Goal: Task Accomplishment & Management: Use online tool/utility

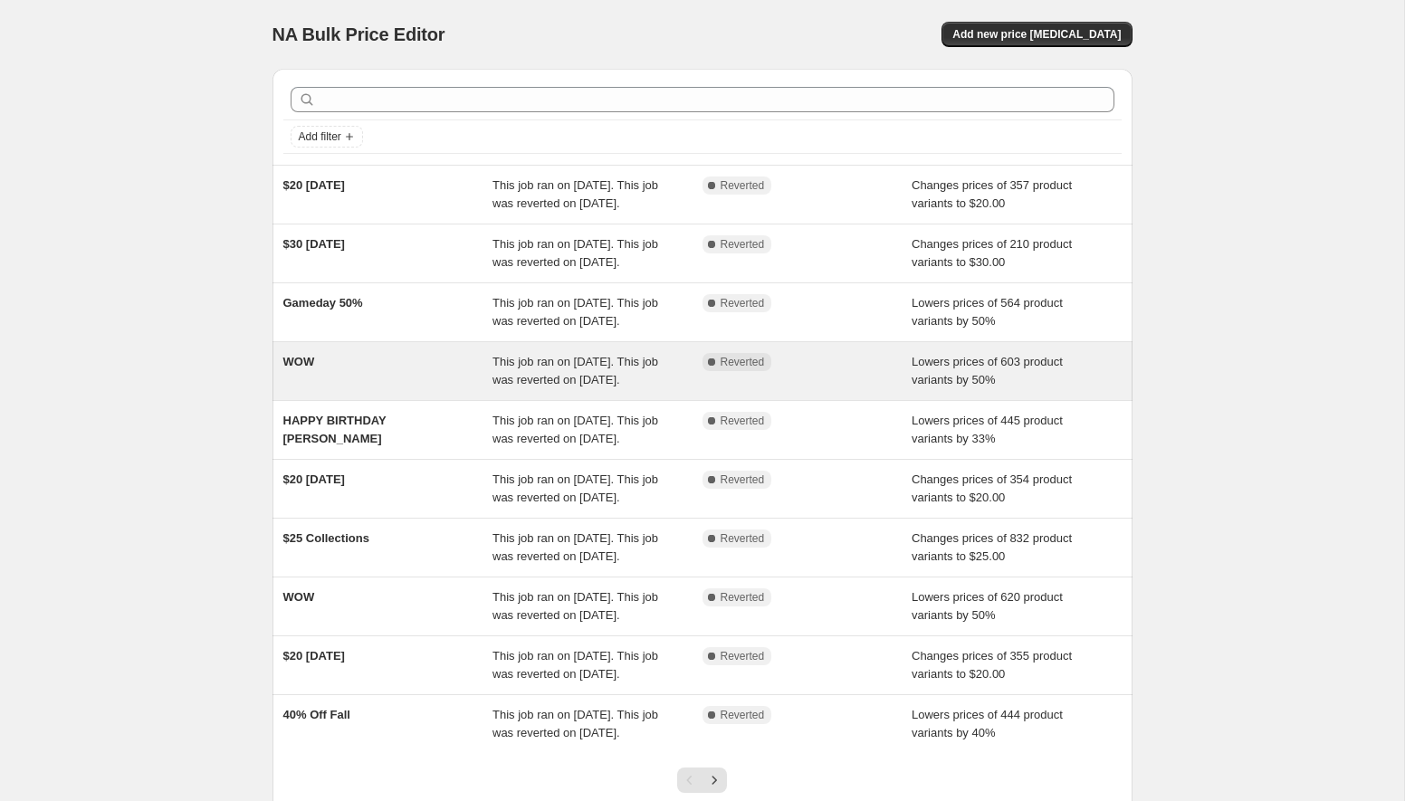
click at [320, 389] on div "WOW" at bounding box center [388, 371] width 210 height 36
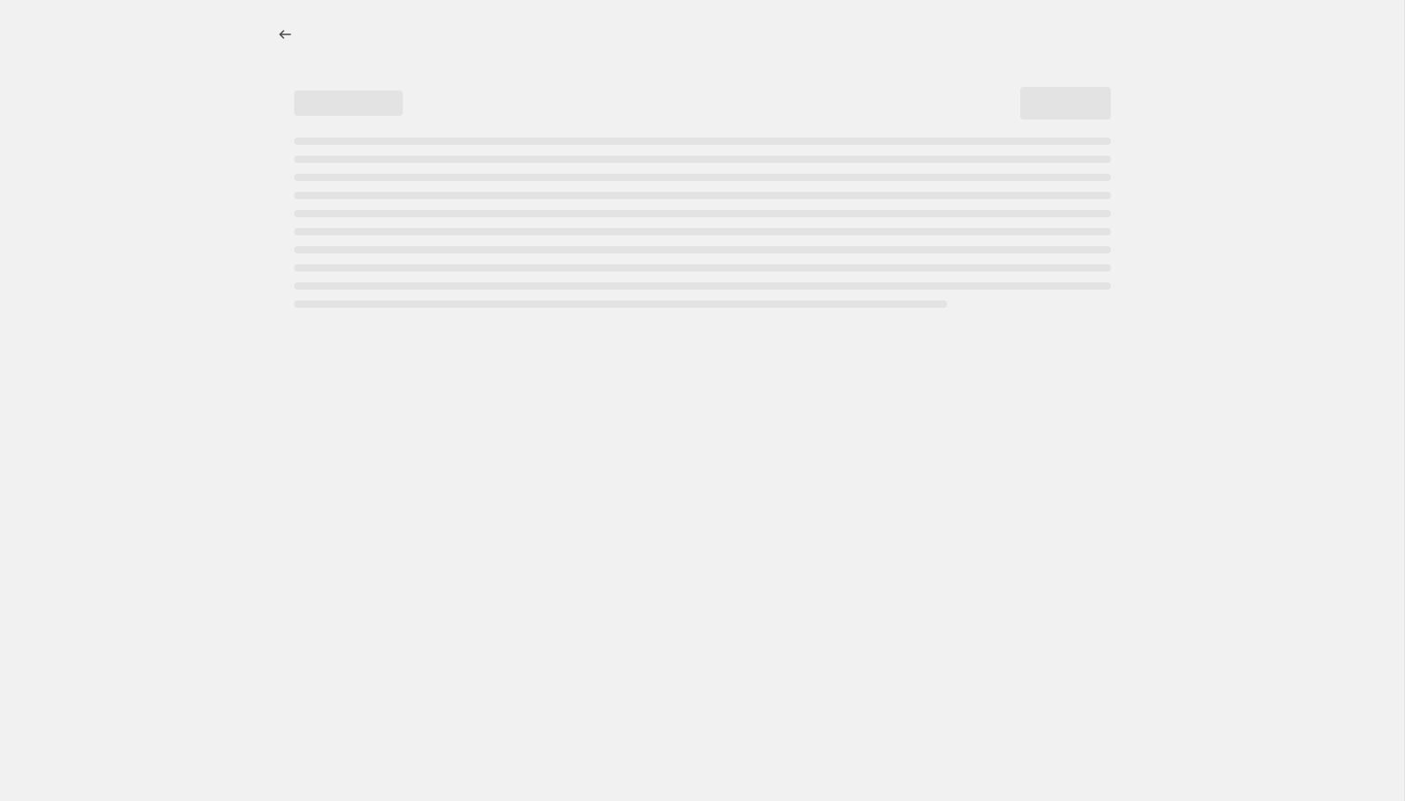
select select "percentage"
select select "collection"
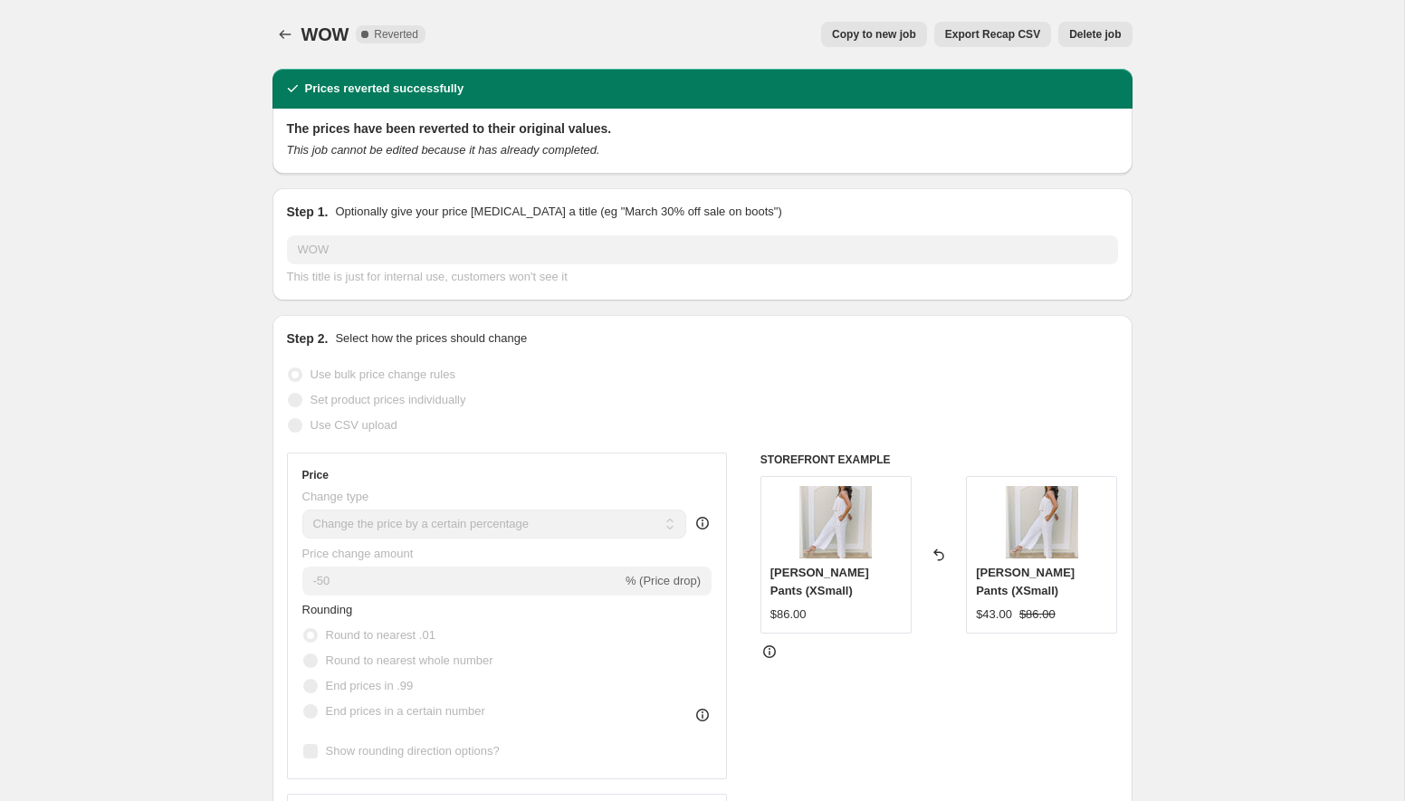
click at [889, 42] on button "Copy to new job" at bounding box center [874, 34] width 106 height 25
select select "percentage"
select select "collection"
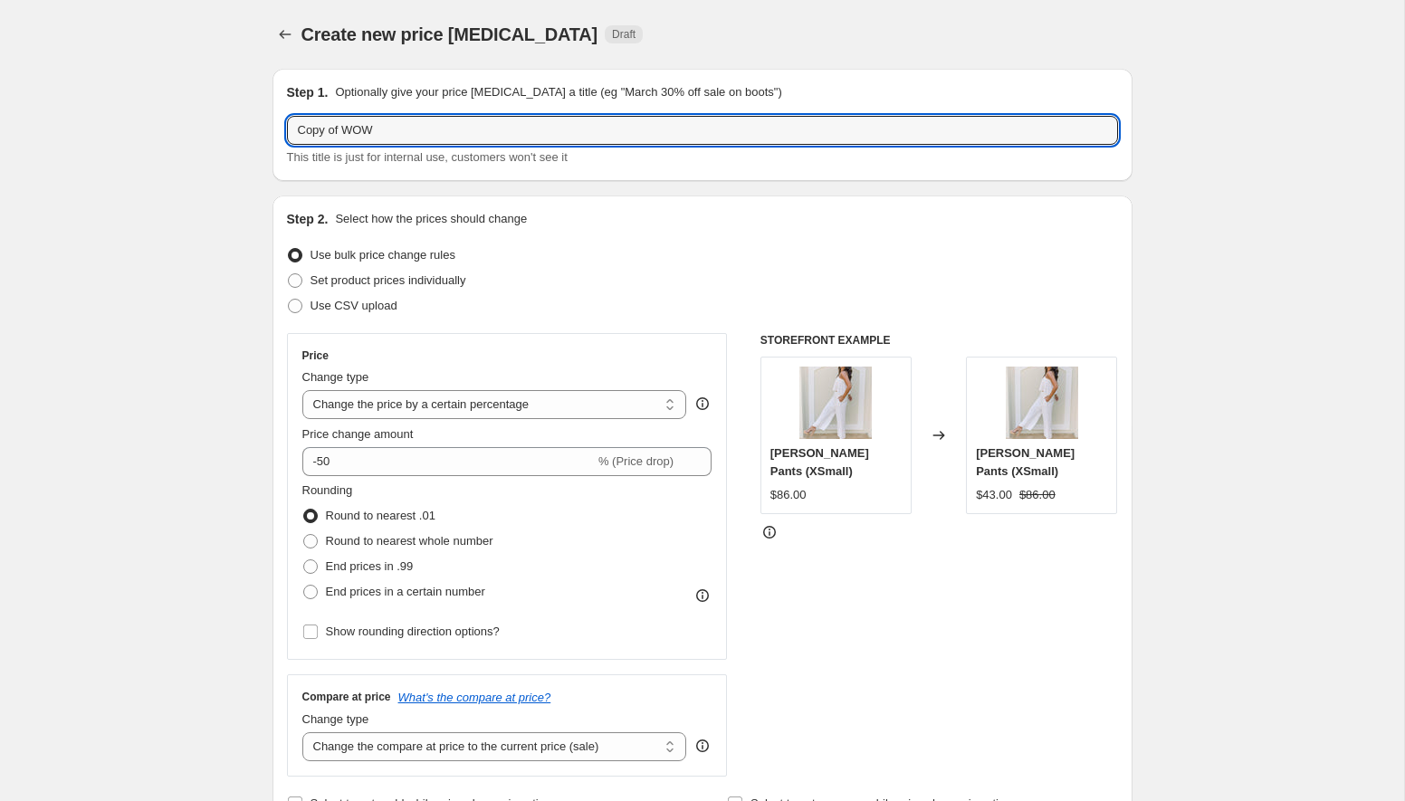
drag, startPoint x: 342, startPoint y: 129, endPoint x: 243, endPoint y: 129, distance: 99.6
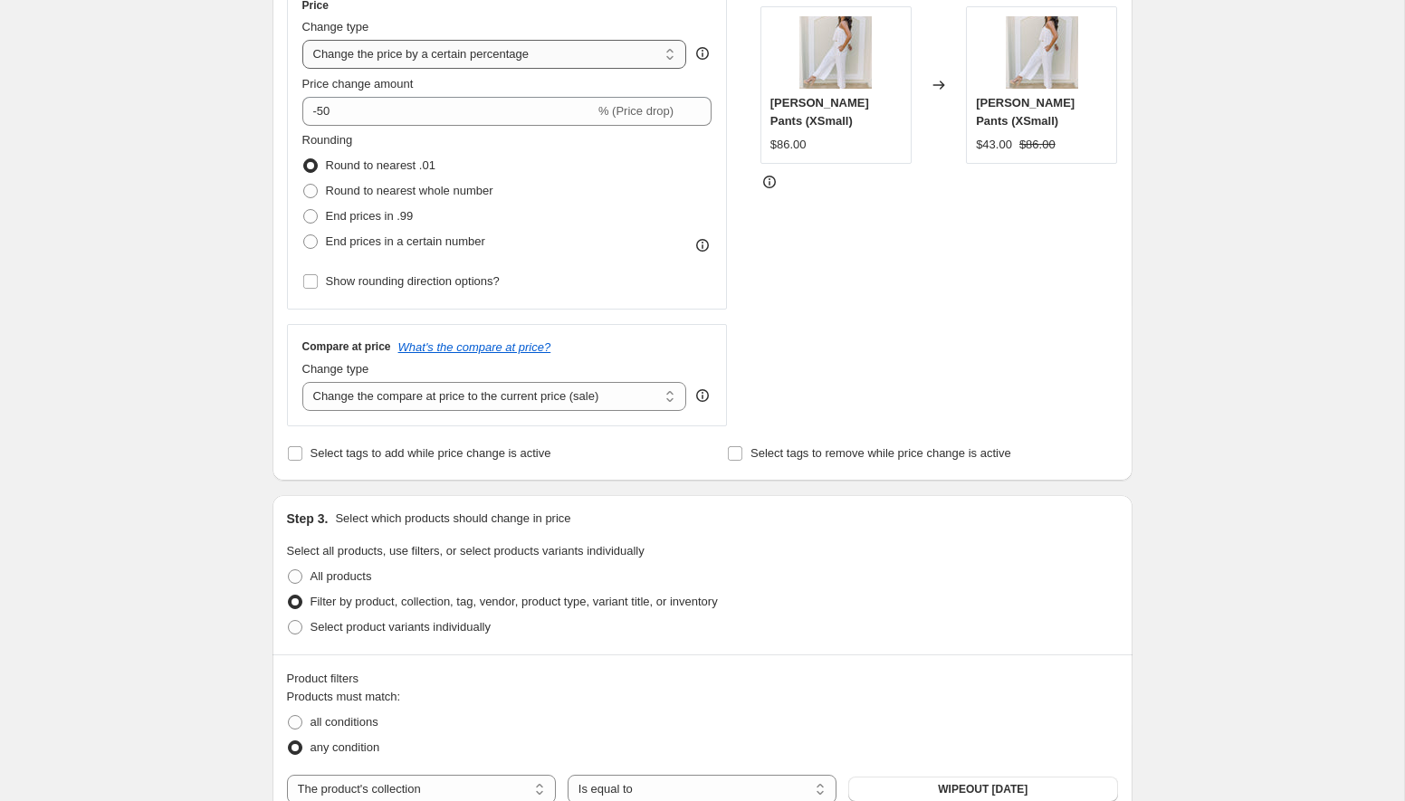
scroll to position [1212, 0]
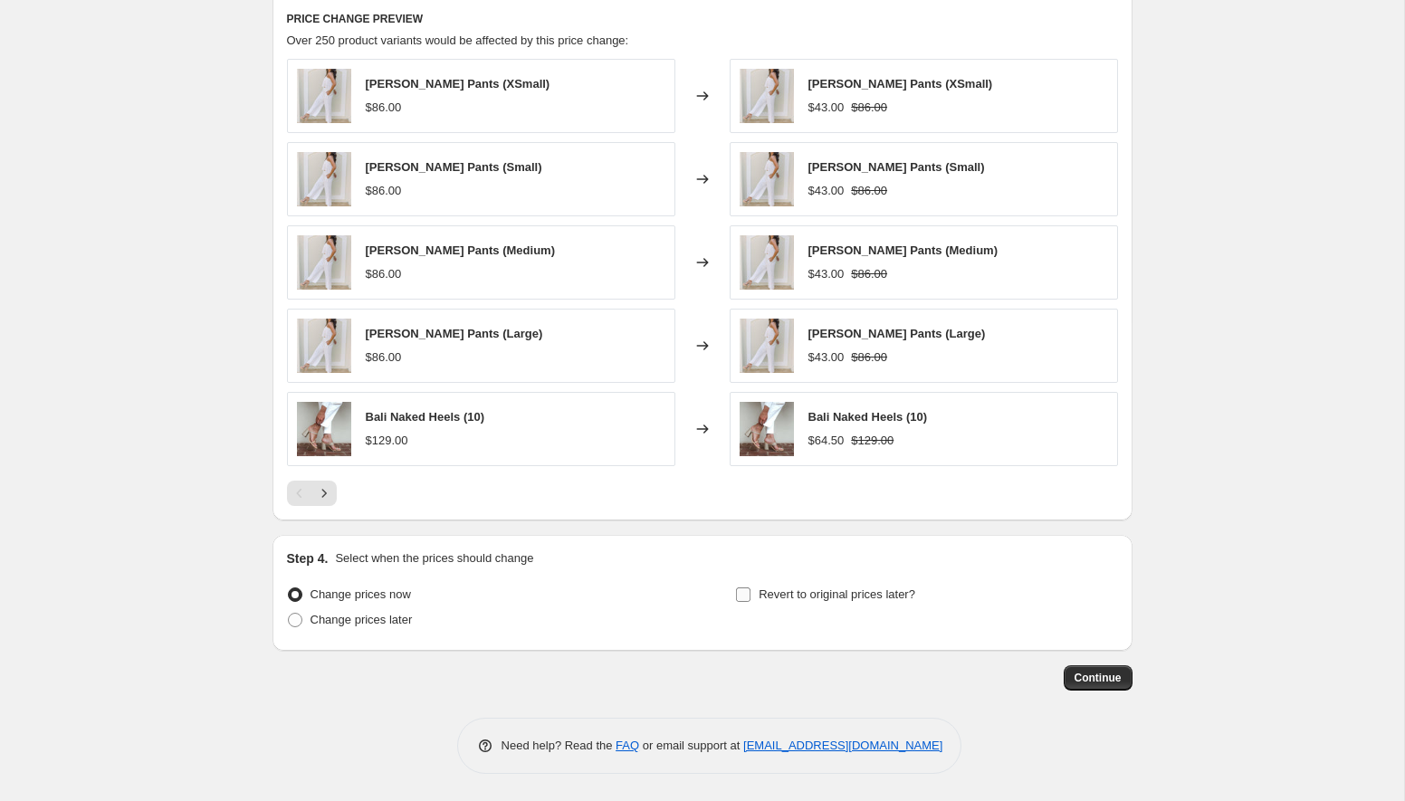
type input "WOW"
click at [747, 598] on input "Revert to original prices later?" at bounding box center [743, 595] width 14 height 14
checkbox input "true"
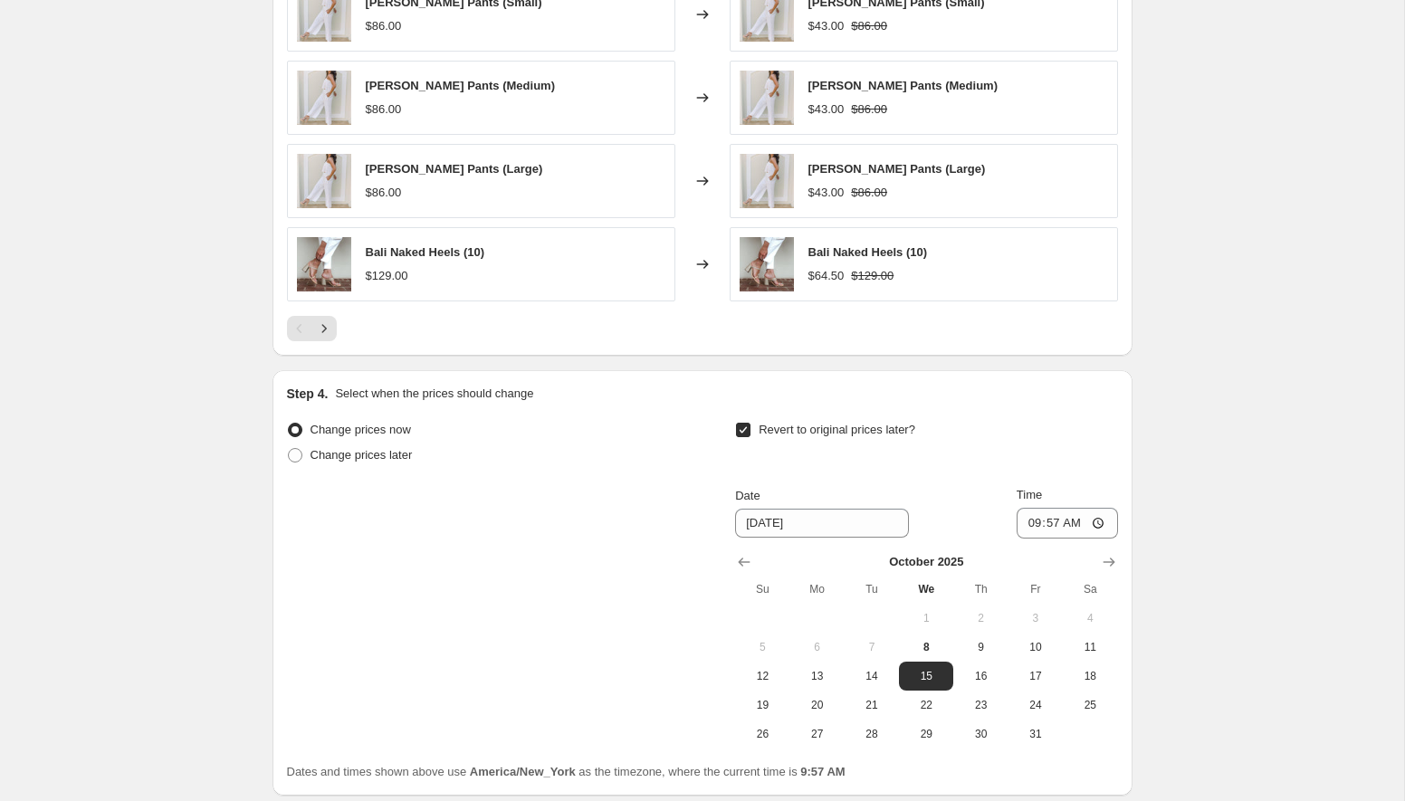
scroll to position [1522, 0]
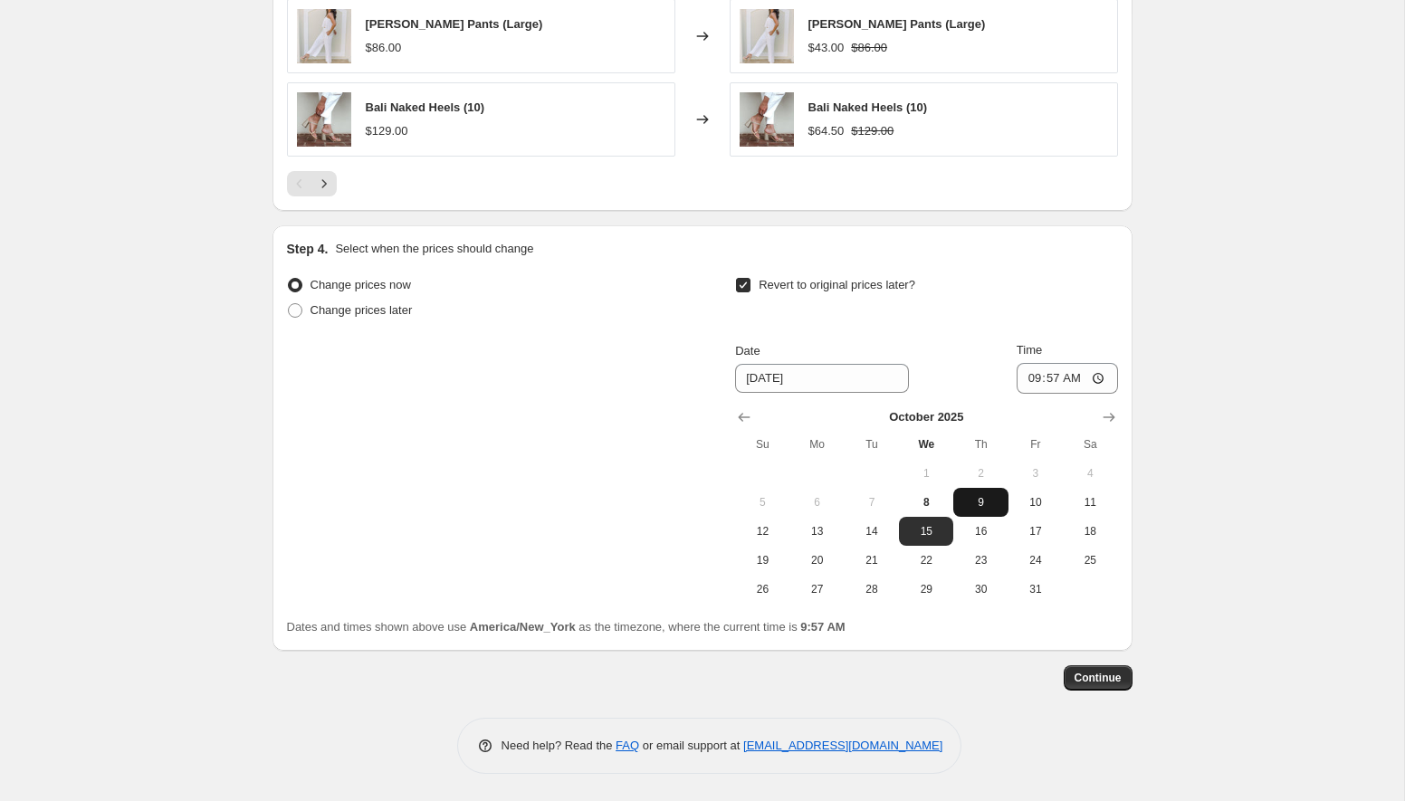
click at [991, 504] on span "9" at bounding box center [981, 502] width 40 height 14
type input "[DATE]"
click at [1050, 384] on input "09:57" at bounding box center [1067, 378] width 101 height 31
click at [1101, 374] on input "09:57" at bounding box center [1067, 378] width 101 height 31
type input "00:00"
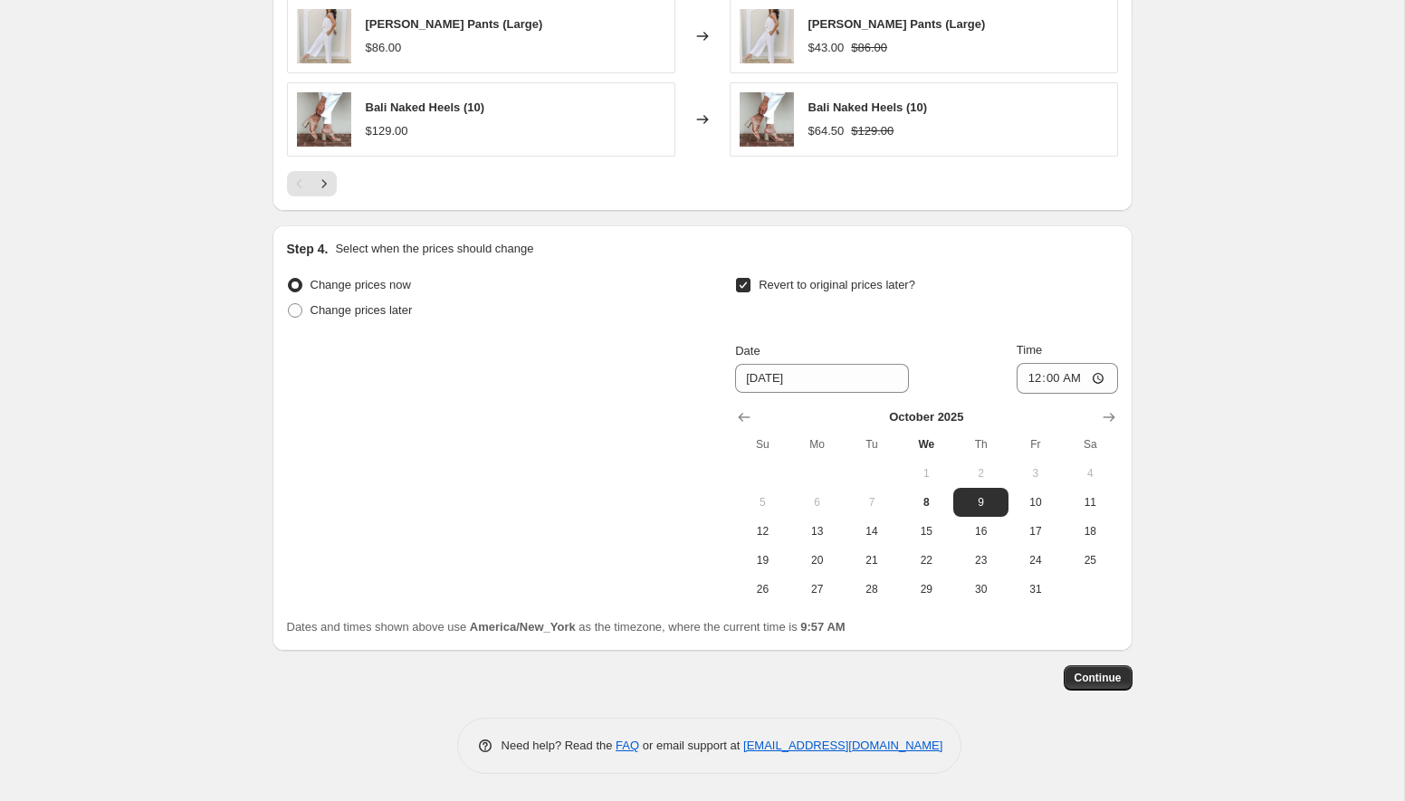
drag, startPoint x: 1200, startPoint y: 541, endPoint x: 1174, endPoint y: 553, distance: 28.3
click at [1086, 682] on span "Continue" at bounding box center [1098, 678] width 47 height 14
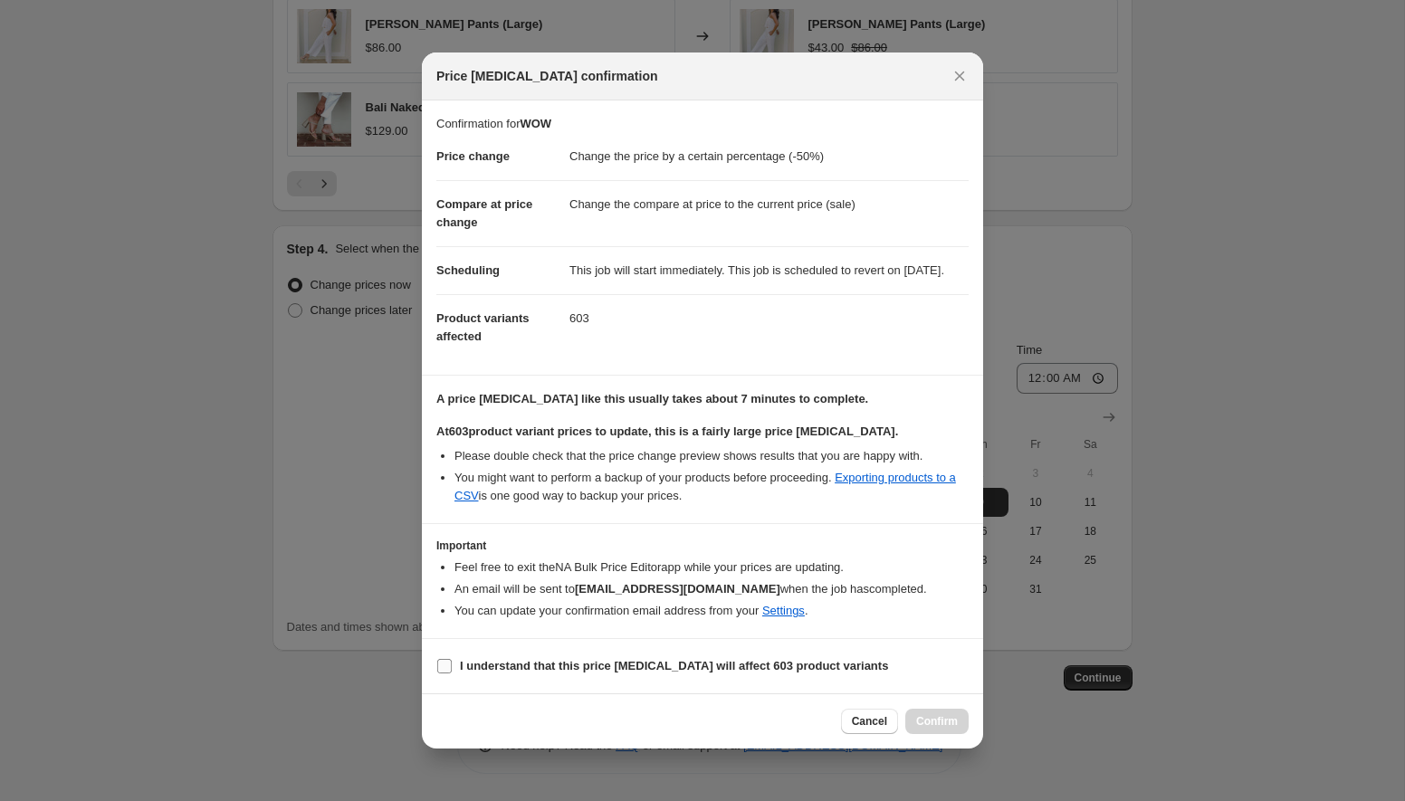
click at [451, 674] on input "I understand that this price [MEDICAL_DATA] will affect 603 product variants" at bounding box center [444, 666] width 14 height 14
checkbox input "true"
click at [938, 729] on span "Confirm" at bounding box center [937, 721] width 42 height 14
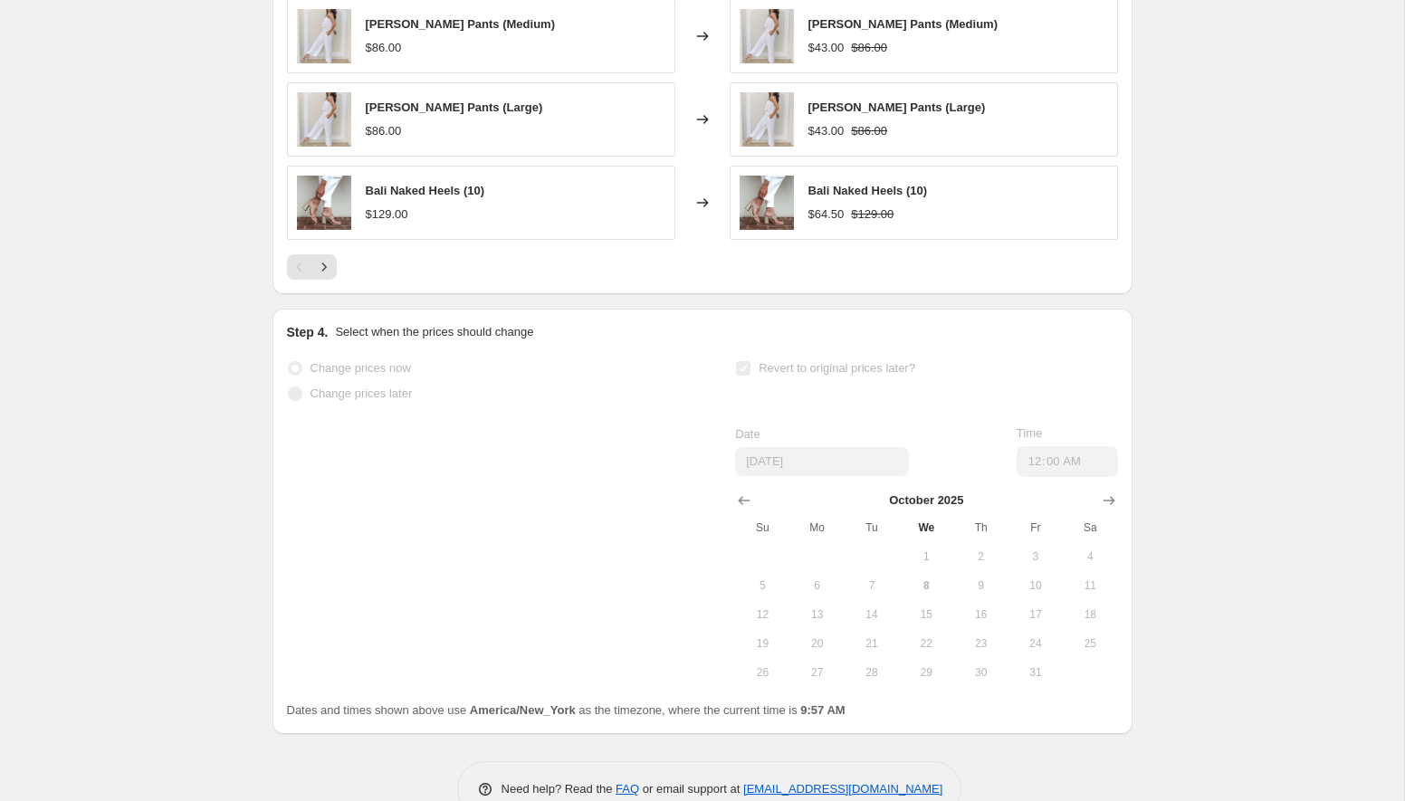
scroll to position [1569, 0]
